Goal: Find contact information: Find contact information

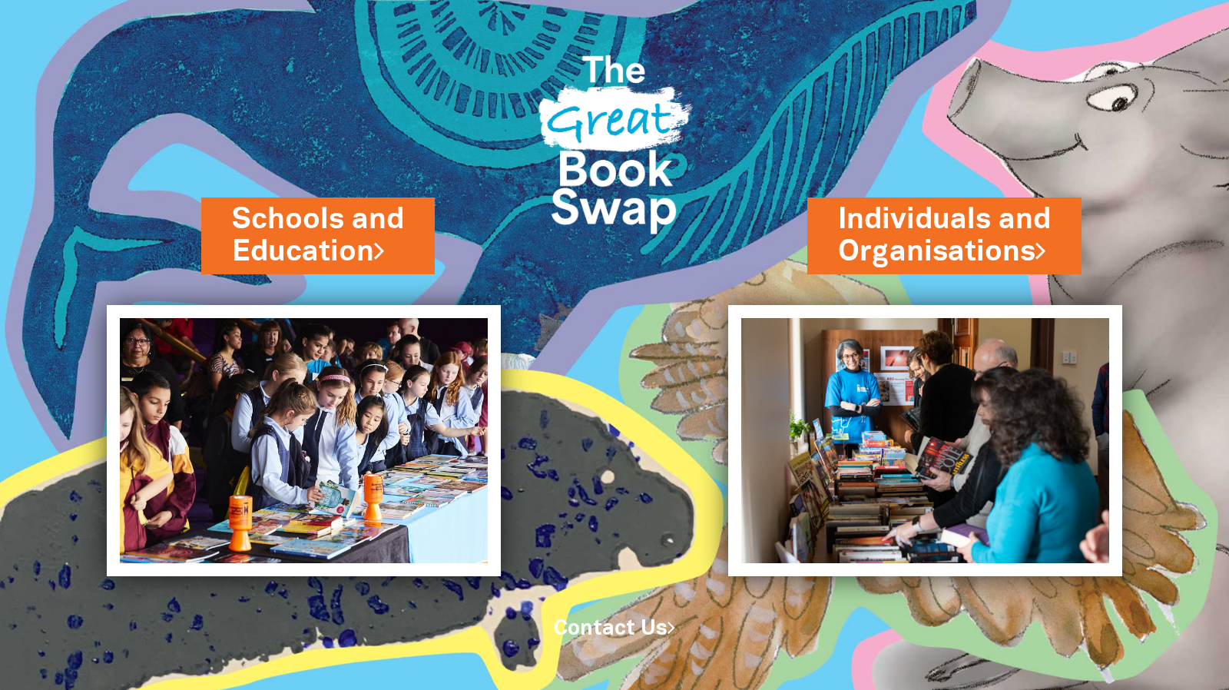
click at [634, 619] on link "Contact Us" at bounding box center [614, 628] width 121 height 19
